Goal: Navigation & Orientation: Go to known website

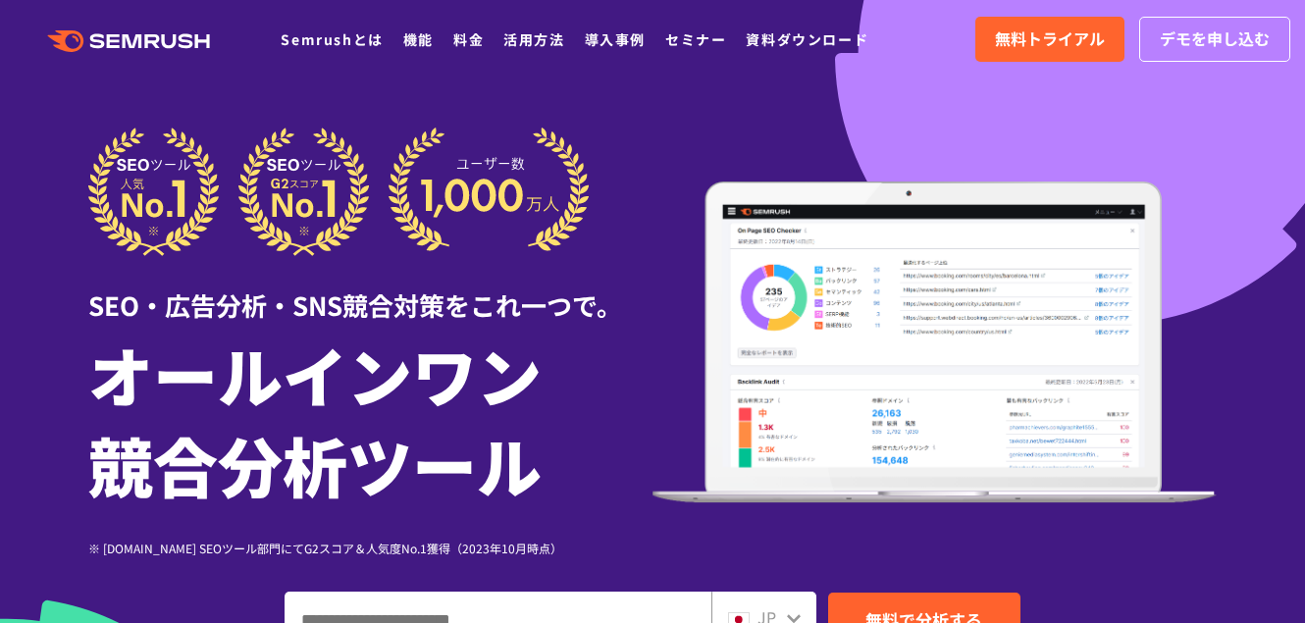
click at [561, 104] on div at bounding box center [652, 547] width 1305 height 1094
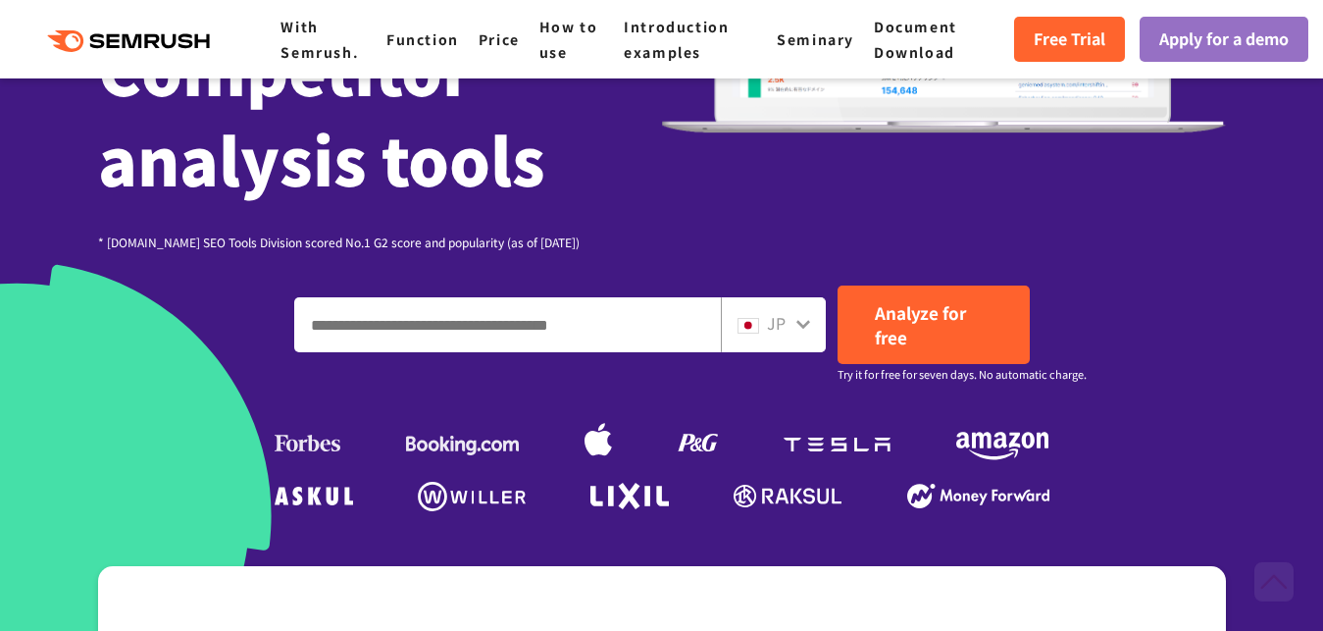
scroll to position [409, 0]
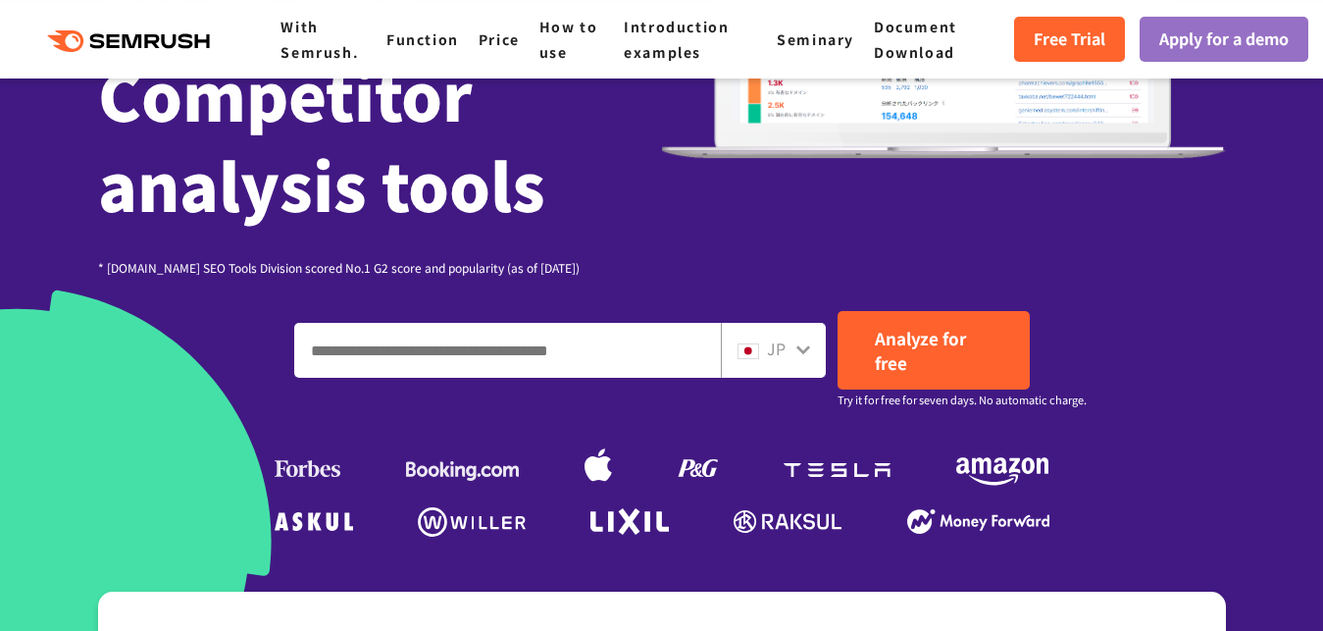
click at [802, 342] on icon at bounding box center [804, 349] width 16 height 16
click at [802, 352] on icon at bounding box center [804, 349] width 14 height 9
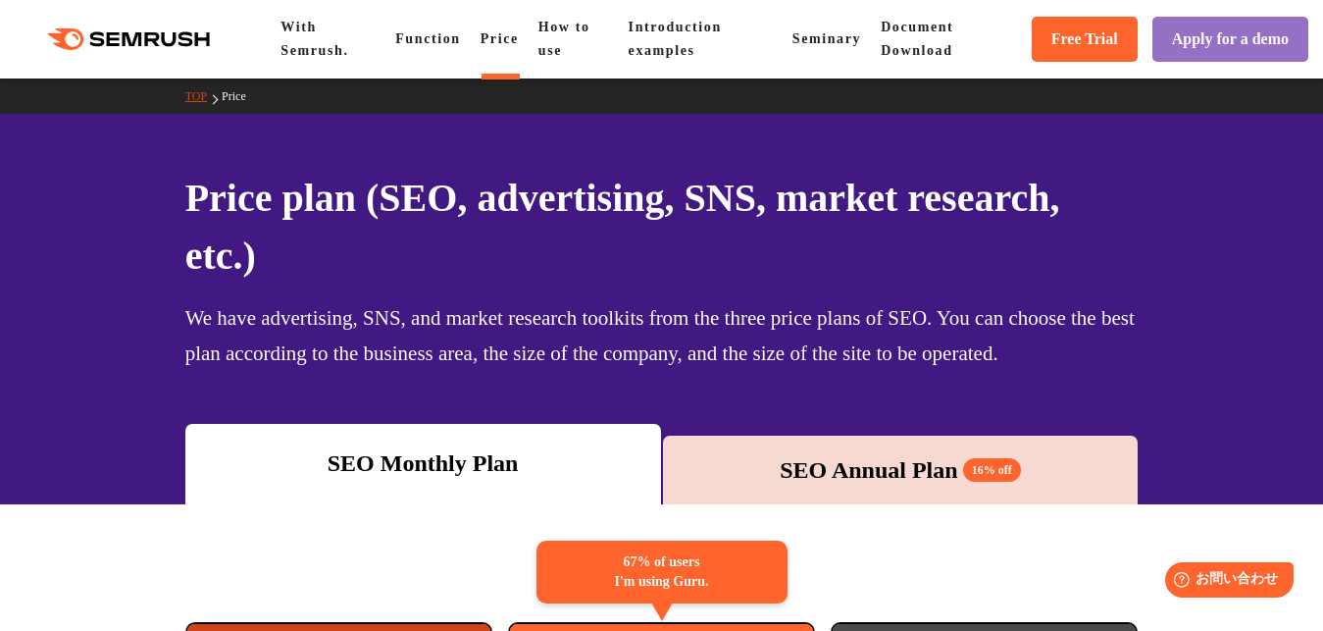
click at [201, 42] on polygon at bounding box center [205, 39] width 15 height 14
click at [184, 35] on icon at bounding box center [188, 38] width 15 height 15
click at [182, 33] on icon ".cls {fill: #FF642D;}" at bounding box center [131, 39] width 222 height 22
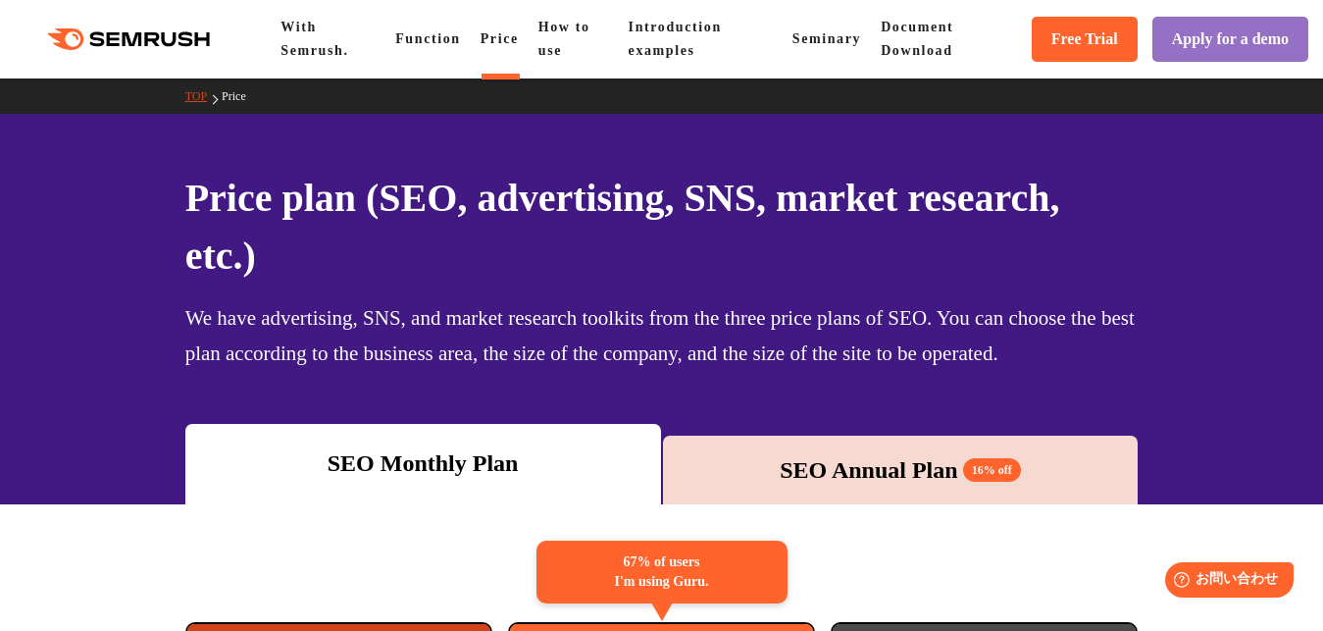
click at [78, 35] on icon ".cls {fill: #FF642D;}" at bounding box center [131, 39] width 222 height 22
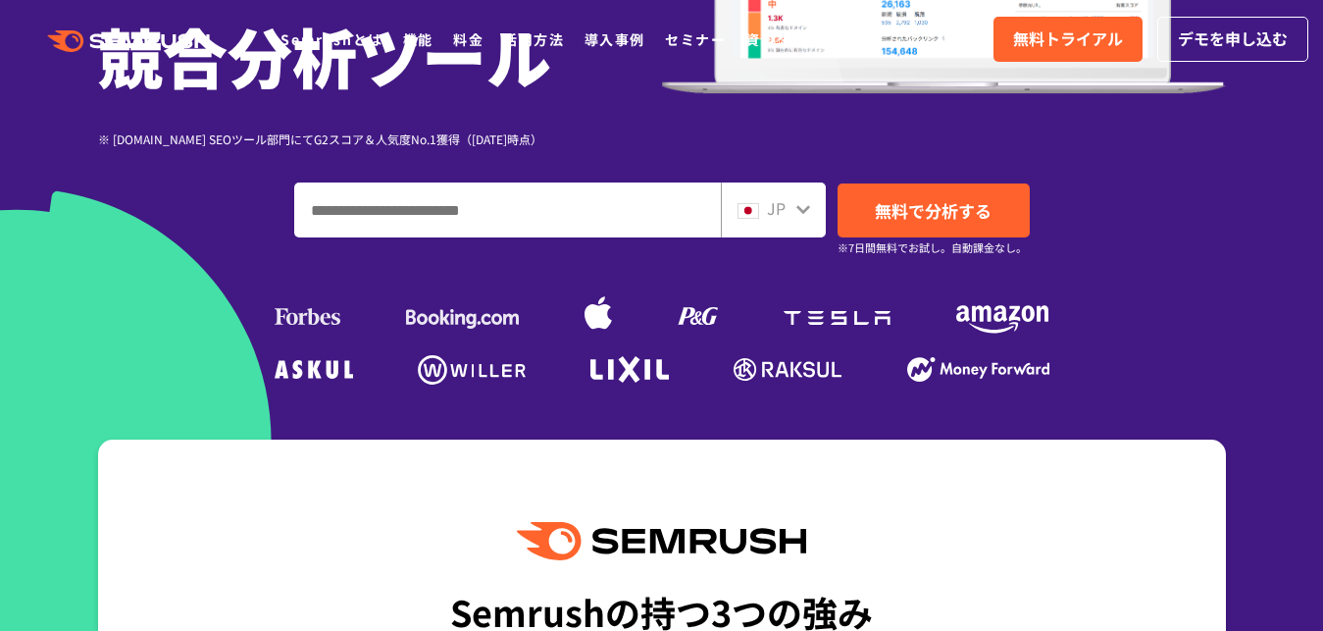
scroll to position [409, 0]
click at [808, 207] on icon at bounding box center [804, 209] width 14 height 9
